Goal: Check status: Check status

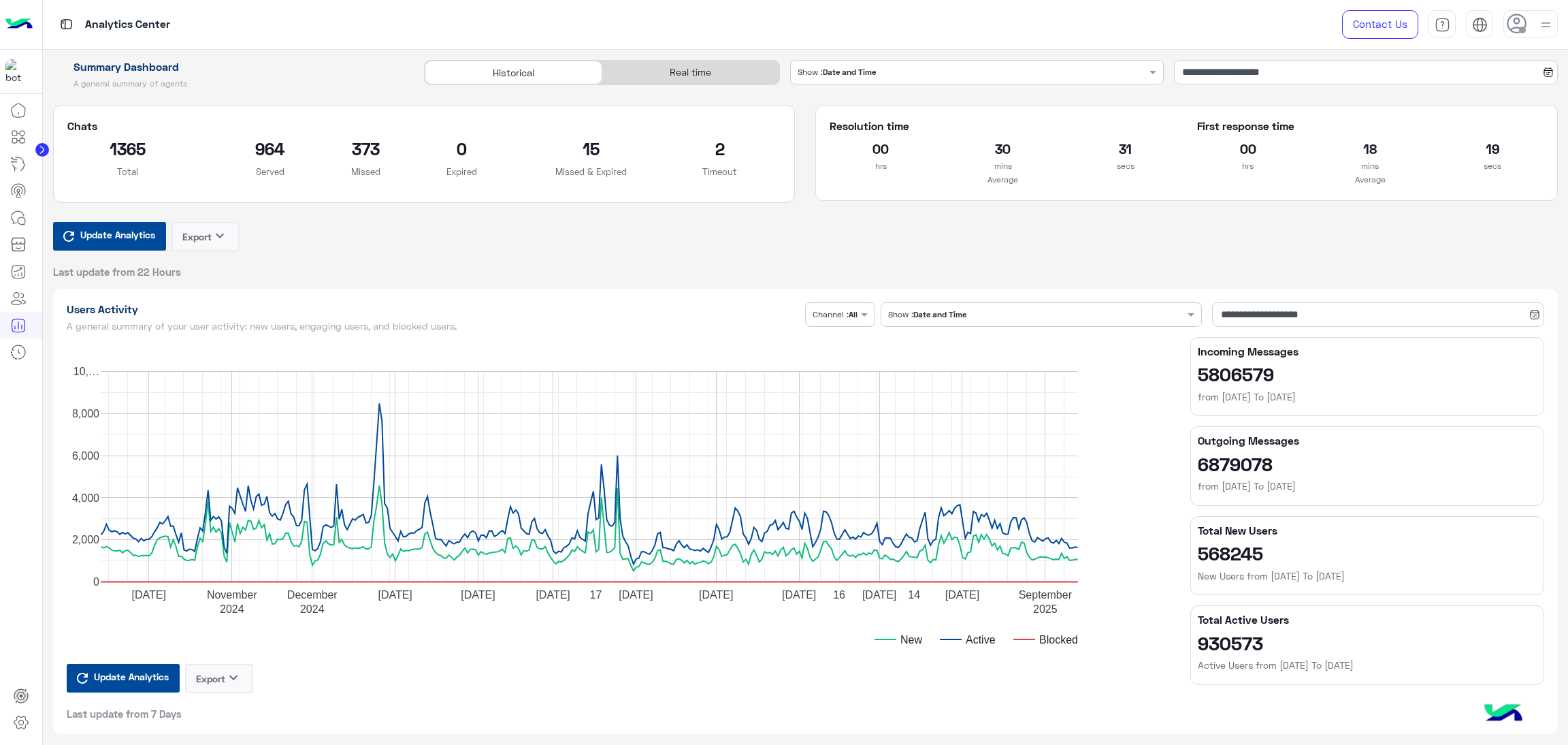
click at [1293, 79] on input "**********" at bounding box center [1365, 73] width 384 height 24
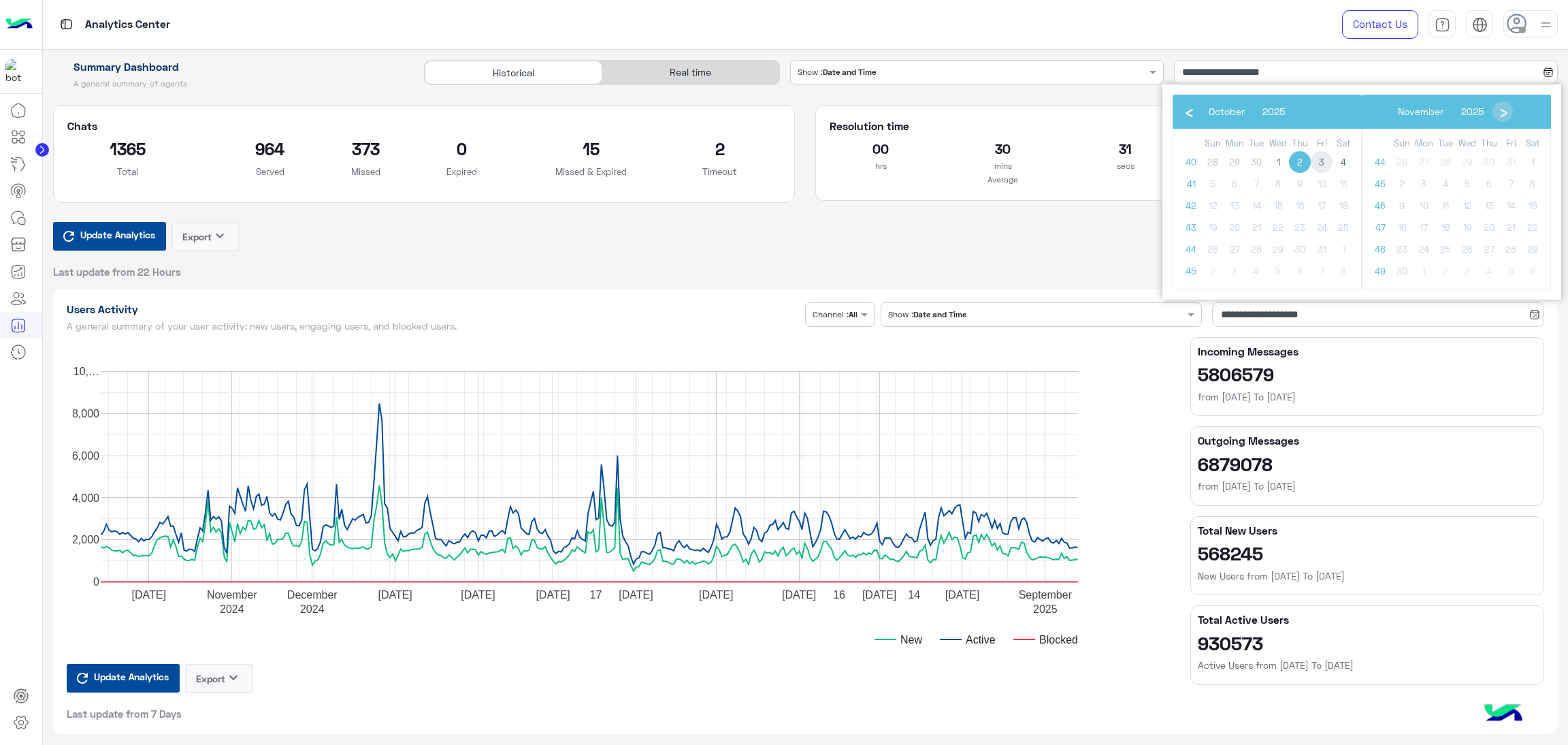
click at [1324, 156] on span "3" at bounding box center [1322, 162] width 22 height 22
type input "**********"
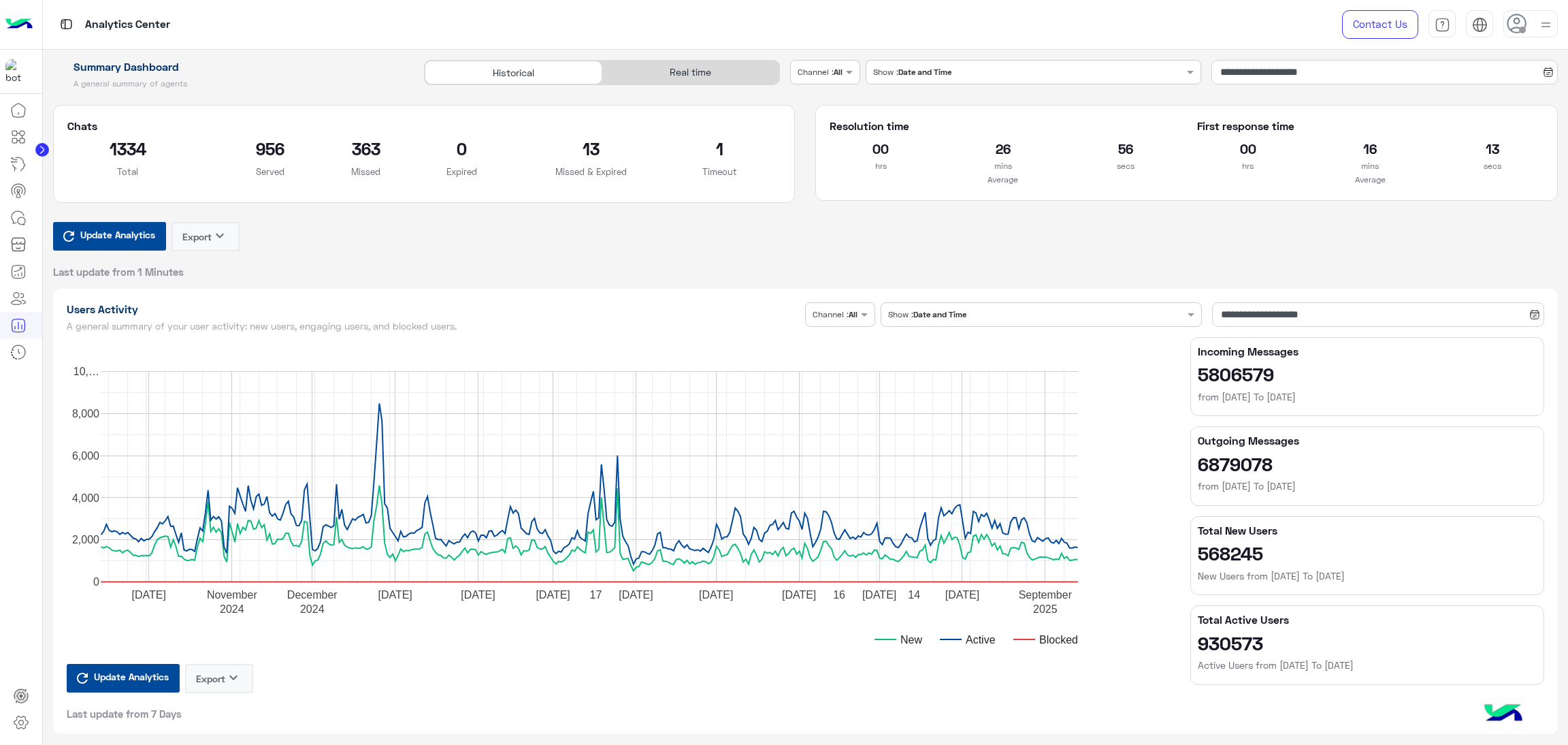
click at [808, 72] on input "text" at bounding box center [810, 71] width 25 height 12
click at [833, 69] on div at bounding box center [825, 70] width 69 height 13
click at [831, 75] on div "Channel : All" at bounding box center [820, 73] width 45 height 12
click at [829, 121] on b "Instagram" at bounding box center [836, 124] width 45 height 11
click at [836, 72] on input "text" at bounding box center [823, 71] width 52 height 12
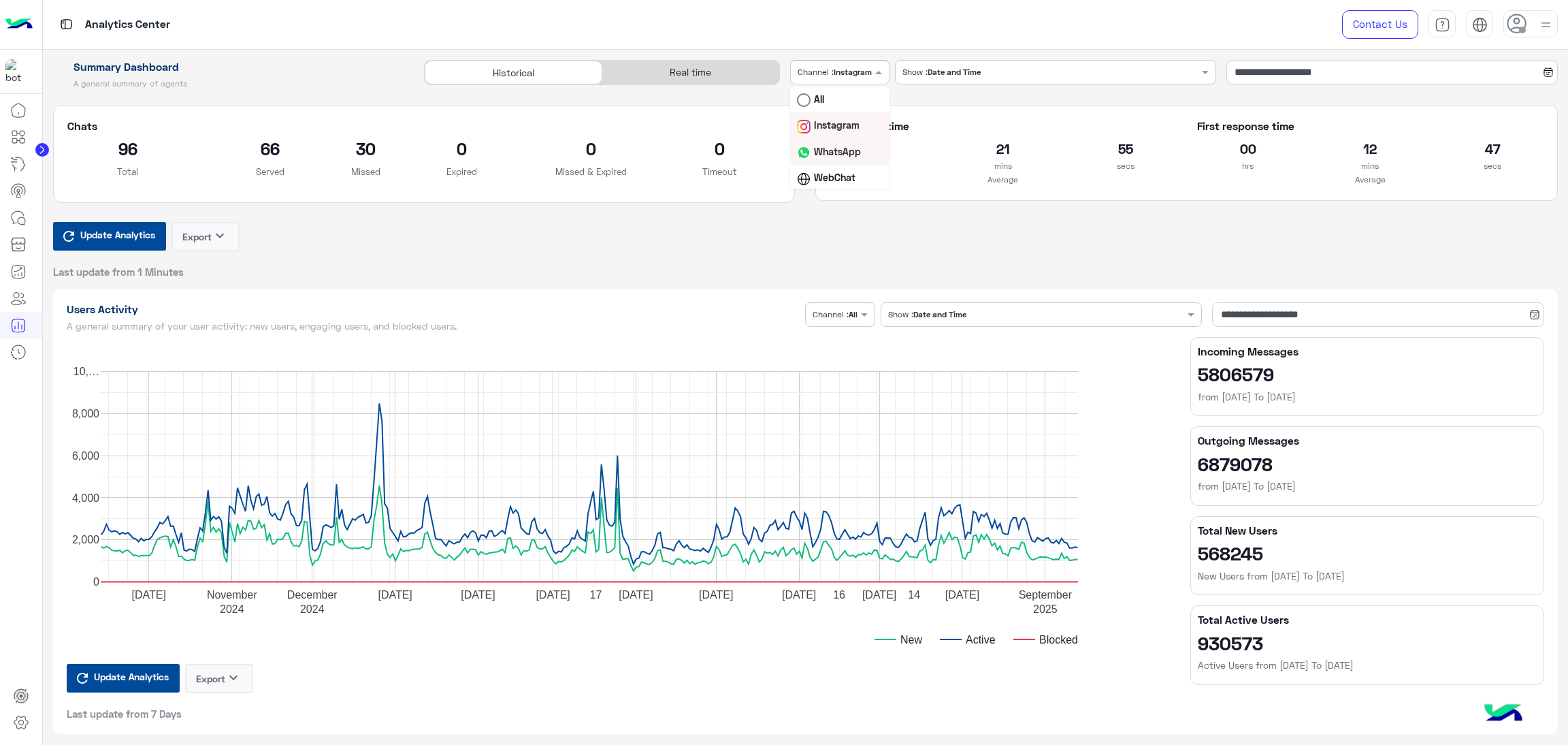
scroll to position [27, 0]
click at [834, 175] on b "Facebook" at bounding box center [836, 176] width 44 height 11
click at [864, 74] on div at bounding box center [839, 70] width 97 height 13
click at [851, 127] on b "WhatsApp" at bounding box center [837, 124] width 47 height 11
click at [680, 71] on div "Real time" at bounding box center [690, 72] width 177 height 24
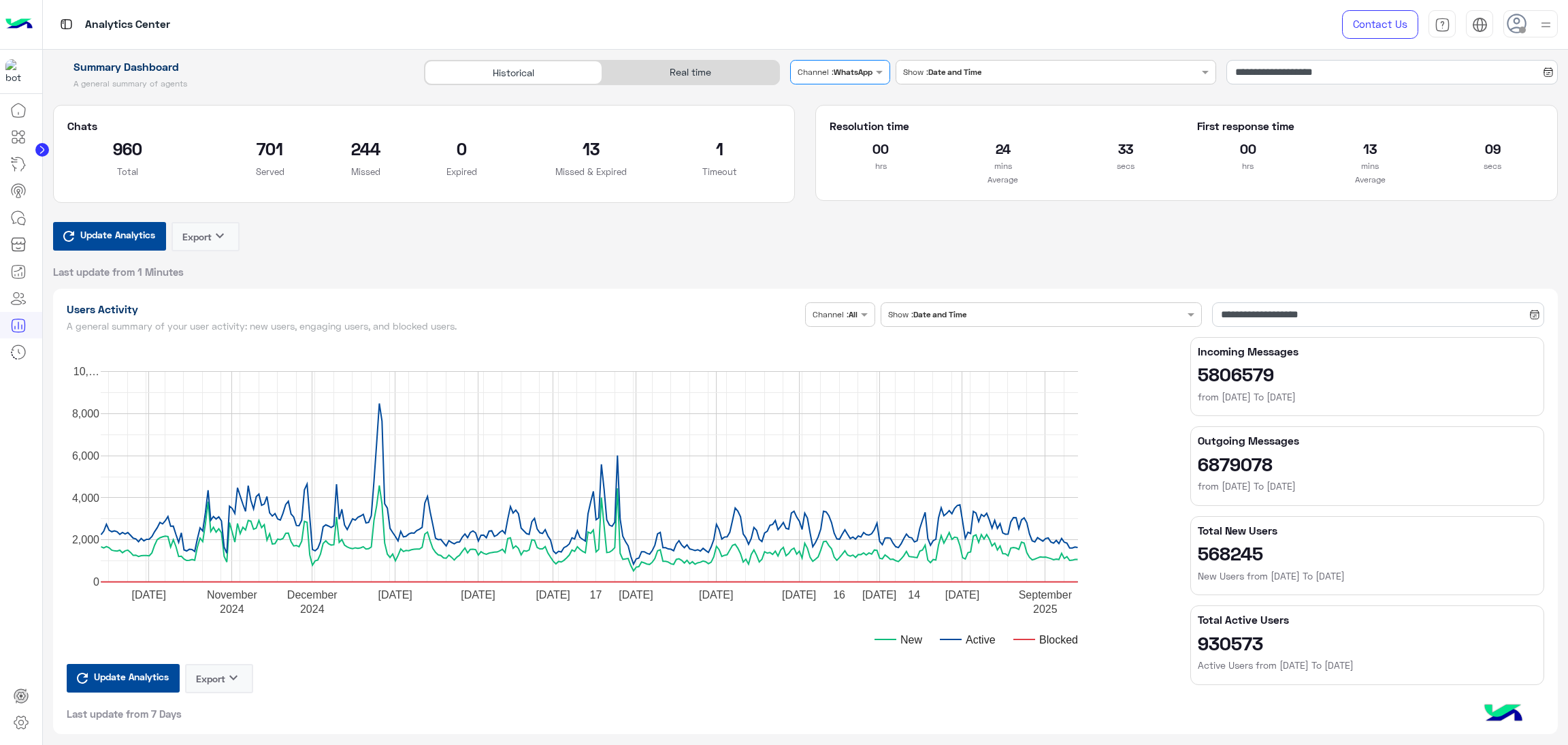
click at [680, 71] on div "Real time" at bounding box center [690, 72] width 177 height 24
click at [676, 71] on div "Real time" at bounding box center [690, 72] width 177 height 24
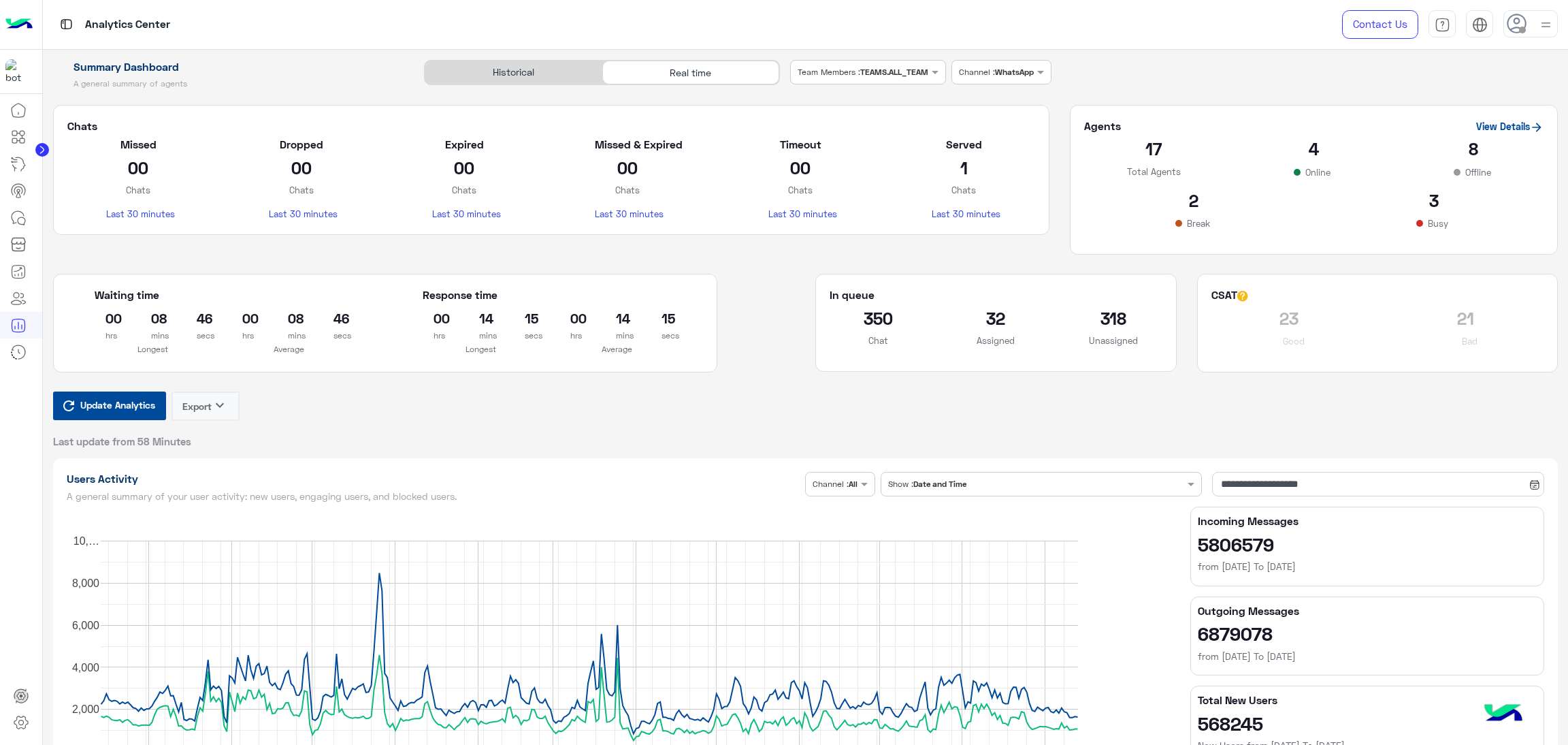
click at [121, 398] on span "Update Analytics" at bounding box center [117, 405] width 81 height 18
